Goal: Find specific page/section: Locate a particular part of the current website

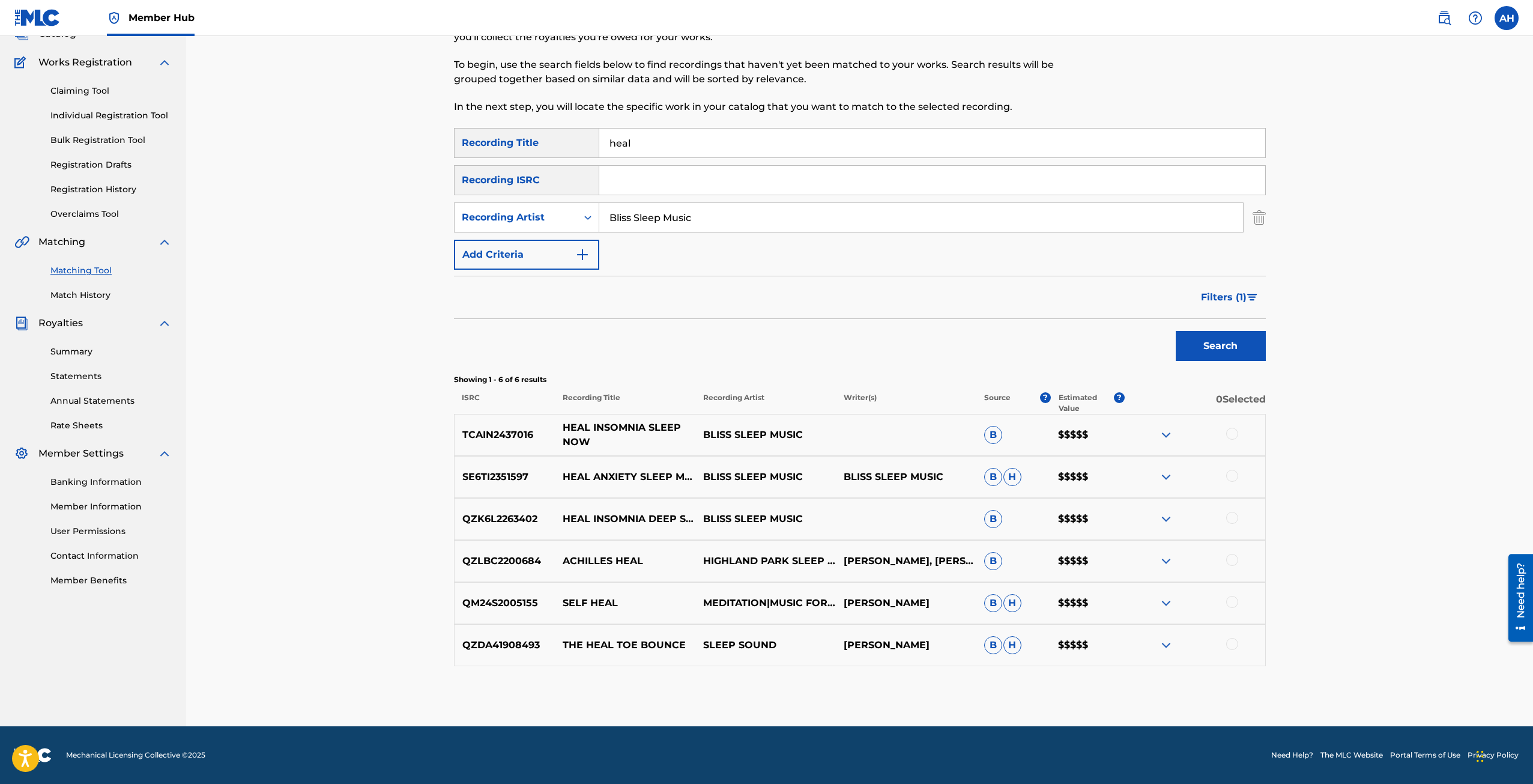
click at [658, 433] on p "HEAL INSOMNIA SLEEP NOW" at bounding box center [625, 435] width 140 height 29
click at [1171, 440] on img at bounding box center [1166, 435] width 14 height 14
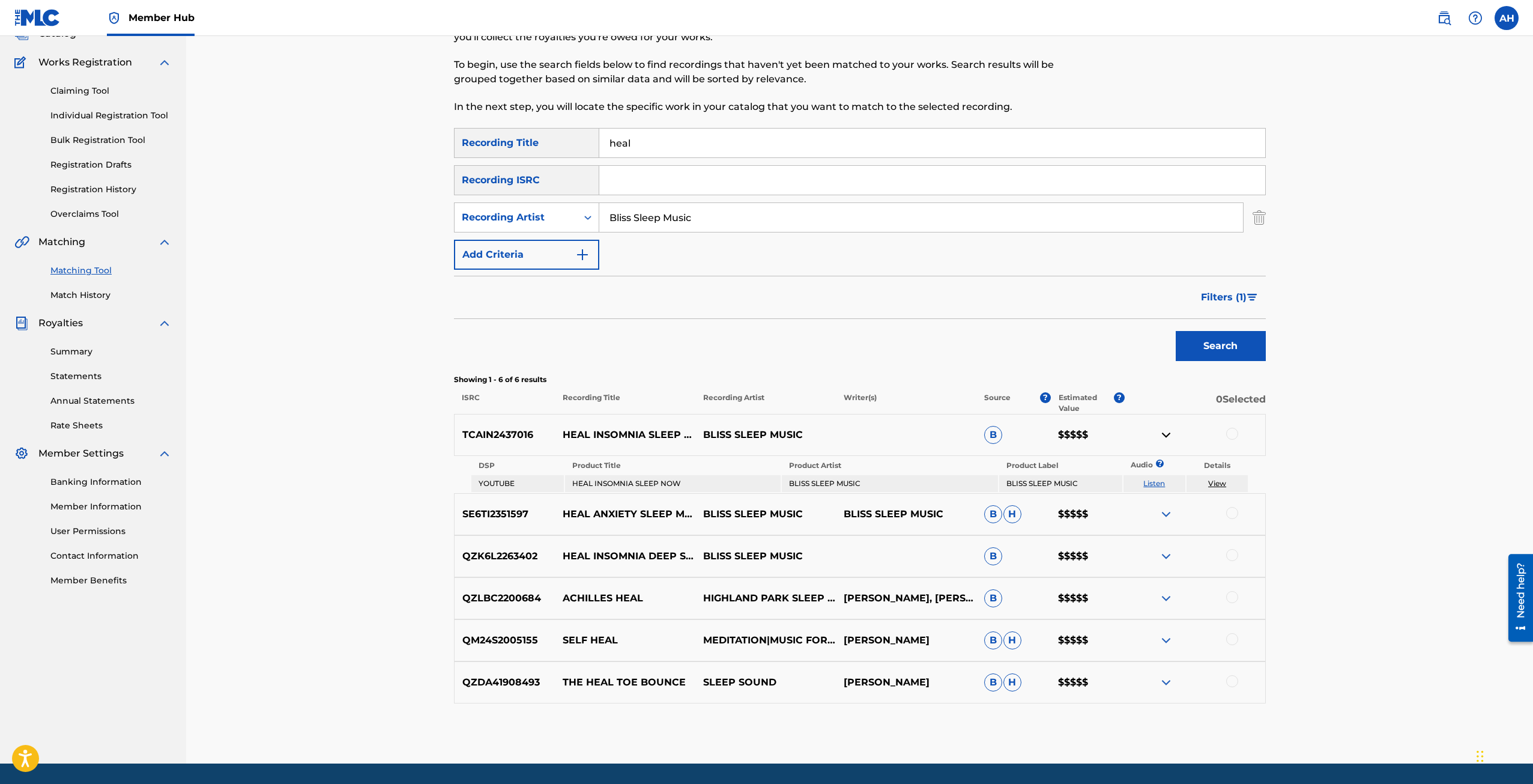
click at [1210, 483] on link "View" at bounding box center [1217, 483] width 18 height 9
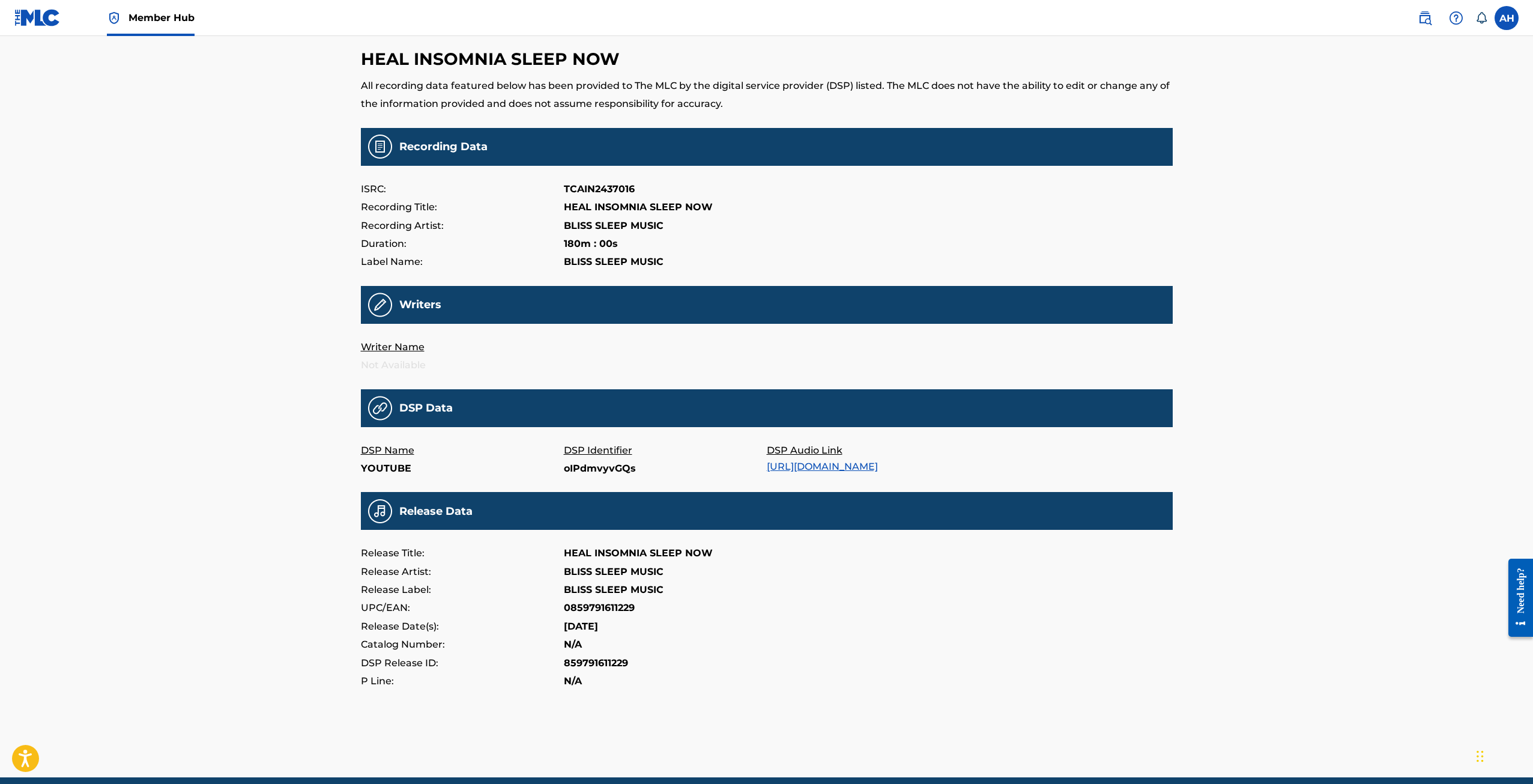
scroll to position [60, 0]
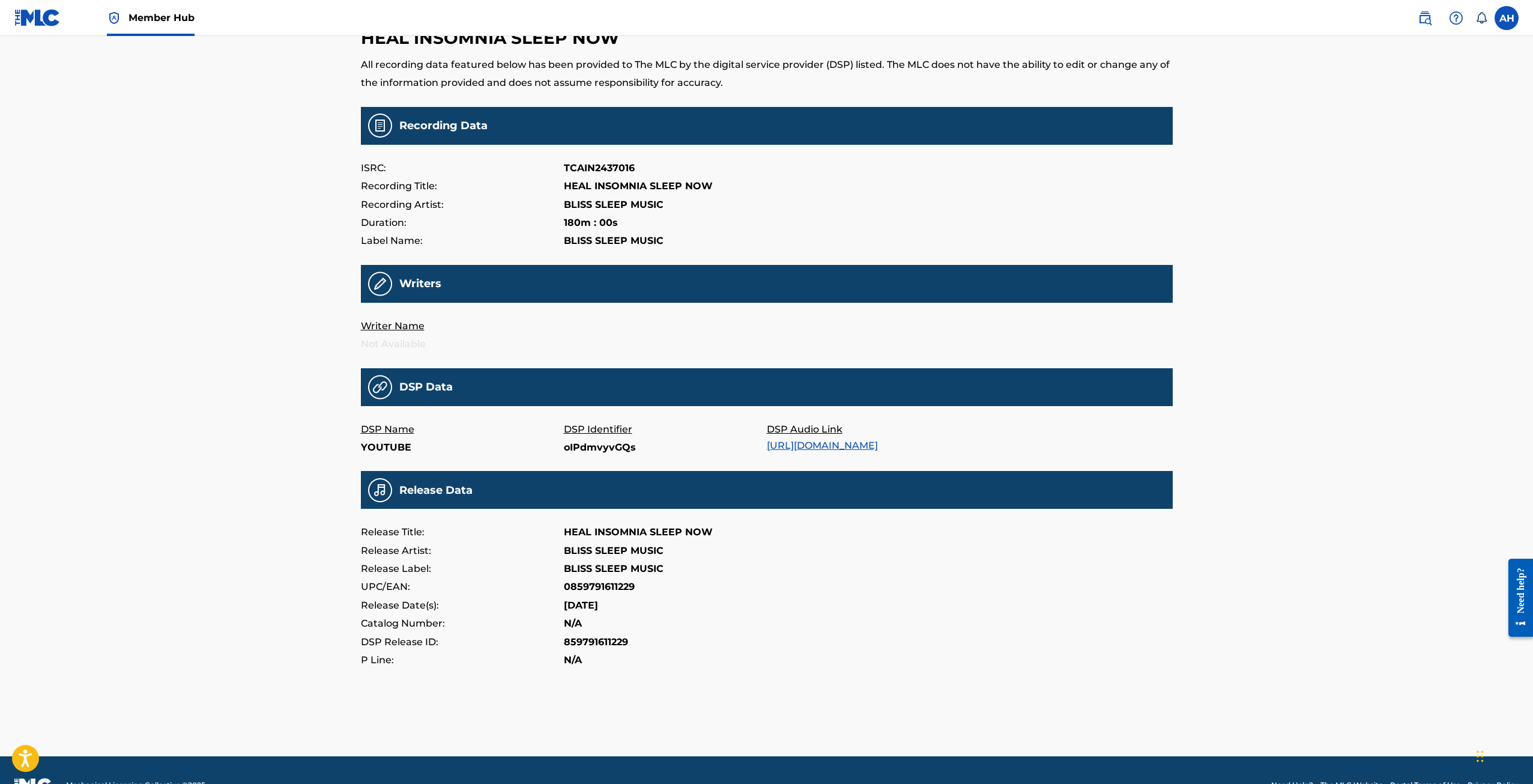
click at [798, 451] on link "https://music.youtube.com/watch?v=oIPdmvyvGQs" at bounding box center [822, 445] width 111 height 12
